Goal: Information Seeking & Learning: Learn about a topic

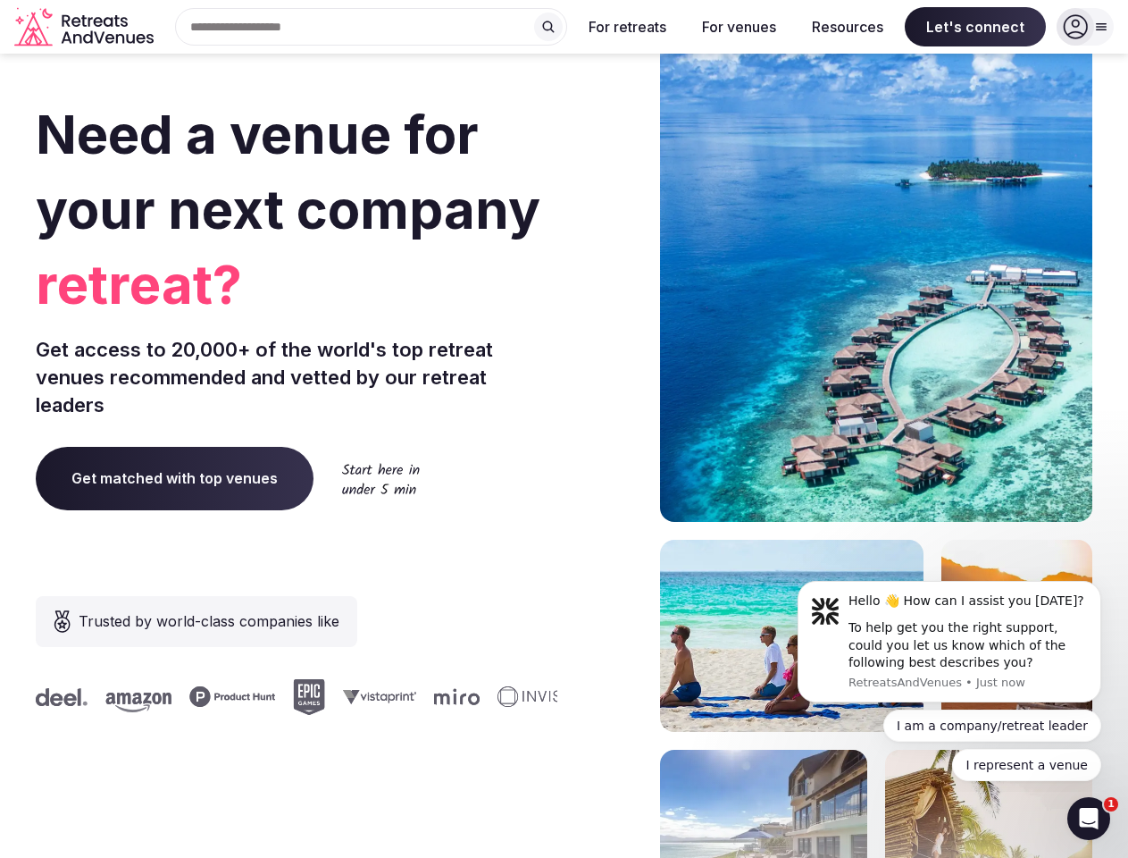
click at [564, 429] on div "Need a venue for your next company retreat? Get access to 20,000+ of the world'…" at bounding box center [564, 534] width 1057 height 1076
click at [372, 27] on div "Search Popular Destinations [GEOGRAPHIC_DATA], [GEOGRAPHIC_DATA] [GEOGRAPHIC_DA…" at bounding box center [364, 27] width 406 height 38
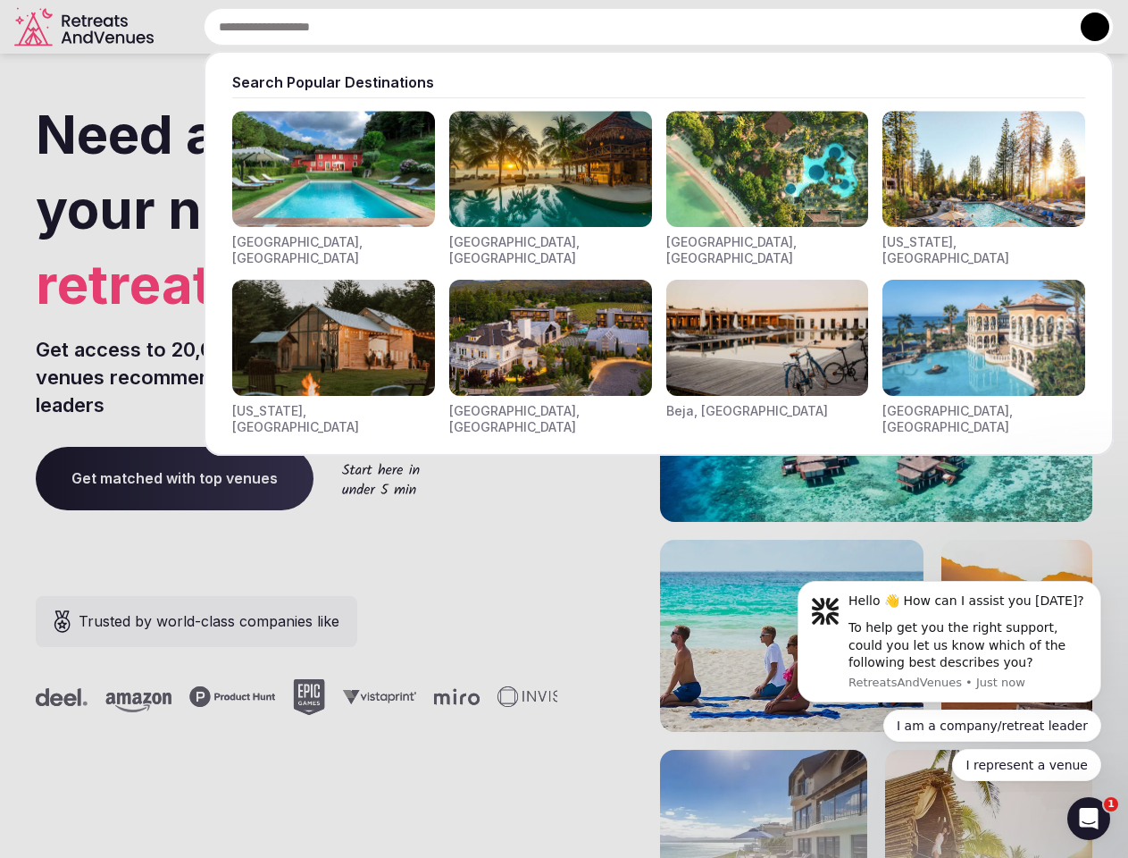
click at [548, 27] on input "text" at bounding box center [659, 27] width 910 height 38
click at [628, 27] on input "text" at bounding box center [659, 27] width 910 height 38
click at [739, 27] on input "text" at bounding box center [659, 27] width 910 height 38
click at [848, 27] on input "text" at bounding box center [659, 27] width 910 height 38
click at [975, 27] on input "text" at bounding box center [659, 27] width 910 height 38
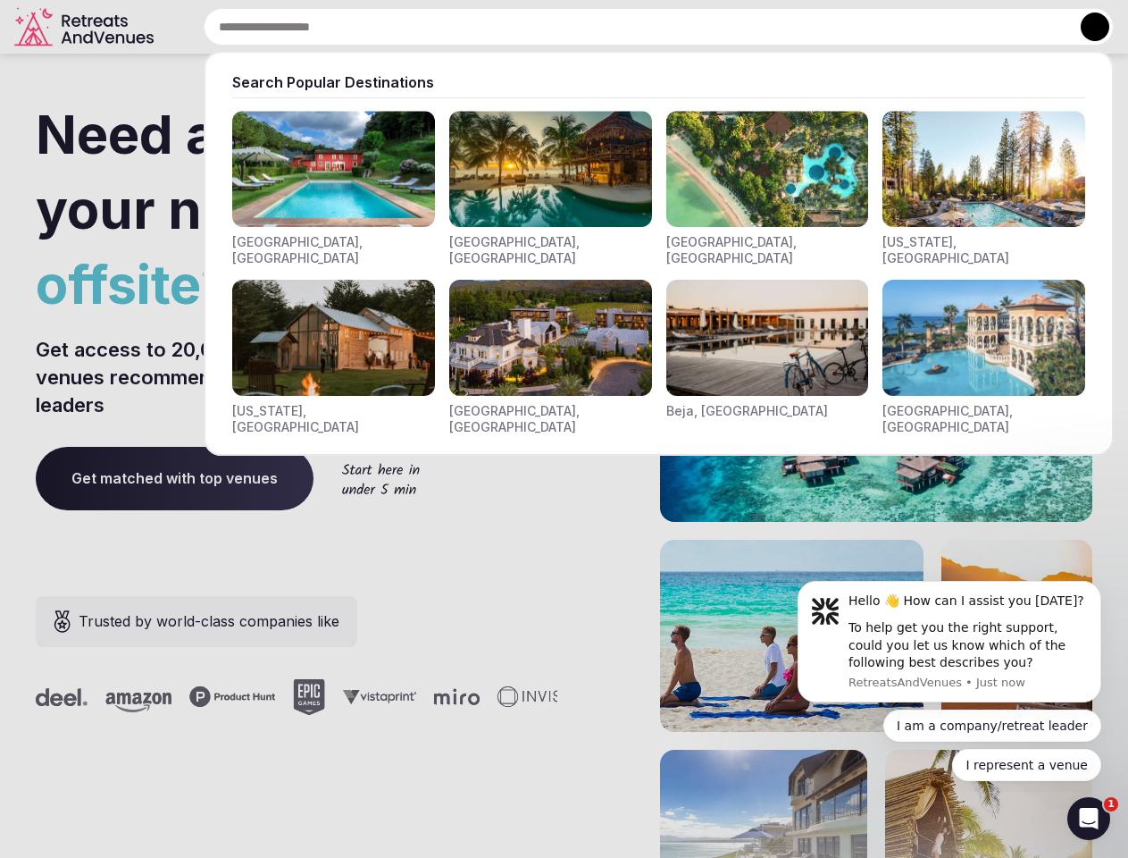
click at [1085, 27] on button at bounding box center [1095, 27] width 29 height 29
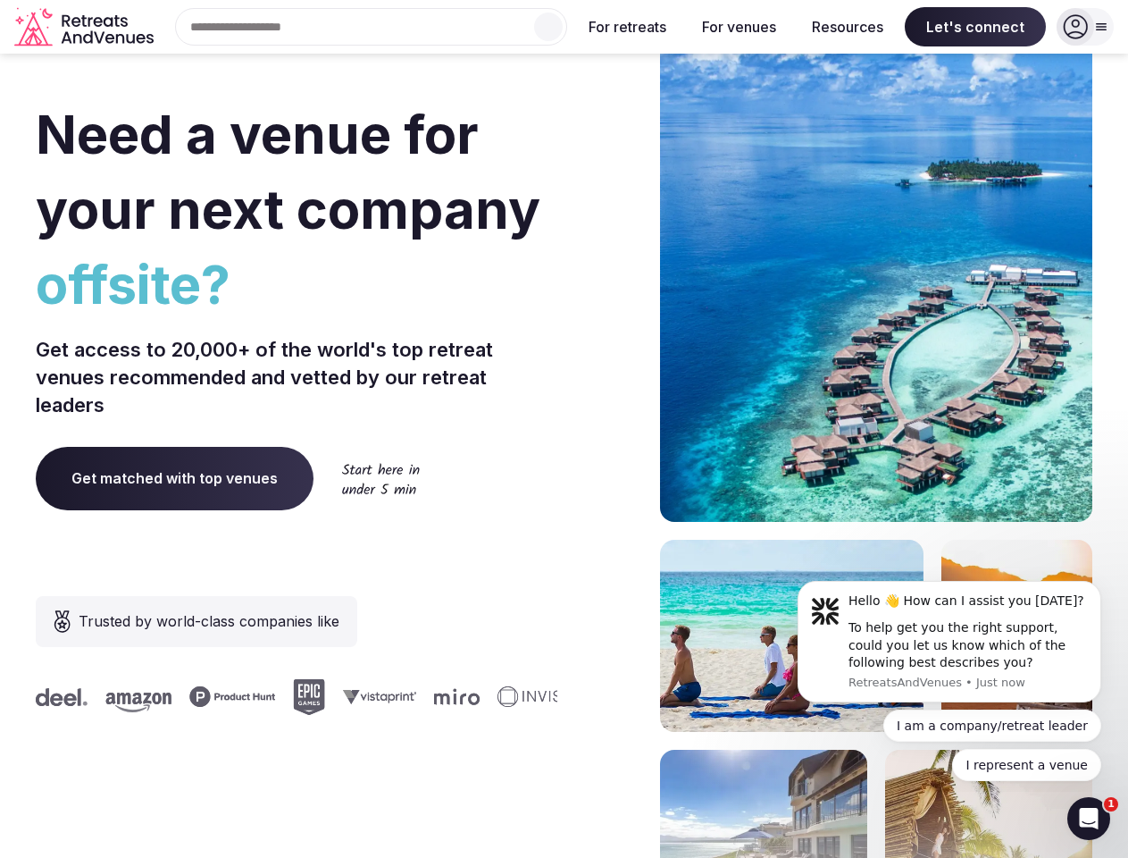
click at [950, 641] on div "To help get you the right support, could you let us know which of the following…" at bounding box center [968, 645] width 239 height 53
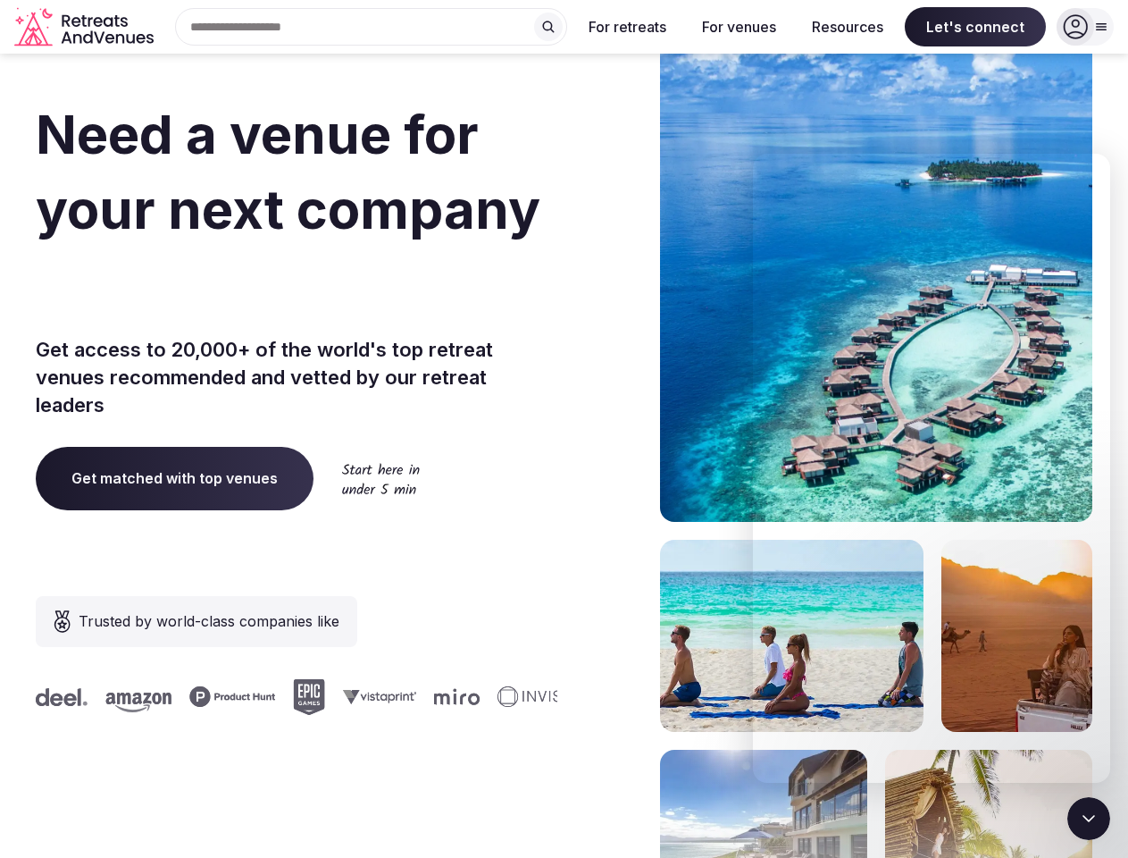
click at [1105, 586] on section "Need a venue for your next company offsite? Get access to 20,000+ of the world'…" at bounding box center [564, 534] width 1128 height 1076
